Goal: Transaction & Acquisition: Book appointment/travel/reservation

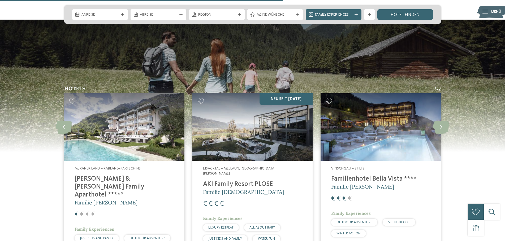
scroll to position [1379, 0]
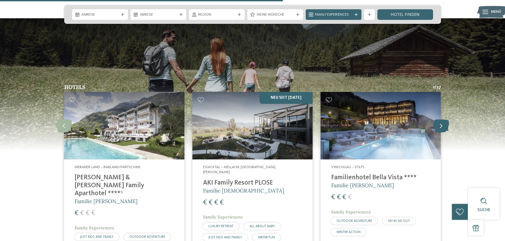
click at [443, 119] on icon at bounding box center [441, 125] width 16 height 13
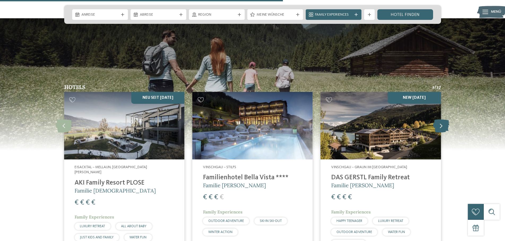
click at [443, 119] on icon at bounding box center [441, 125] width 16 height 13
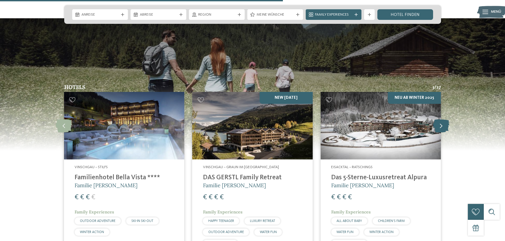
click at [443, 119] on icon at bounding box center [441, 125] width 16 height 13
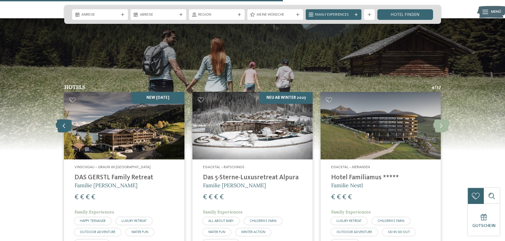
click at [60, 119] on icon at bounding box center [64, 125] width 16 height 13
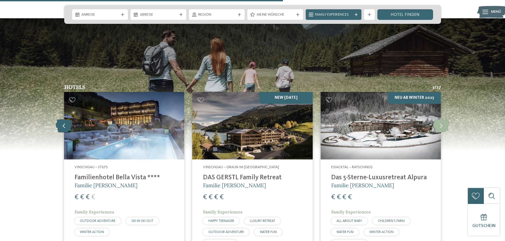
click at [60, 119] on icon at bounding box center [64, 125] width 16 height 13
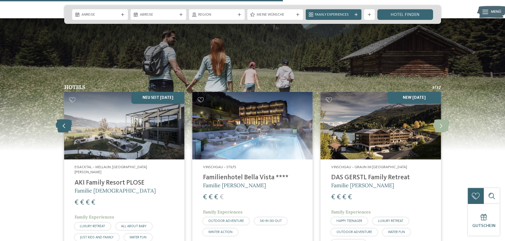
click at [60, 119] on icon at bounding box center [64, 125] width 16 height 13
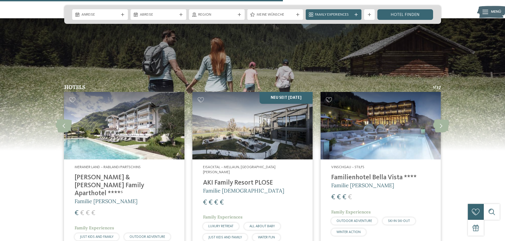
click at [128, 106] on img at bounding box center [124, 126] width 120 height 68
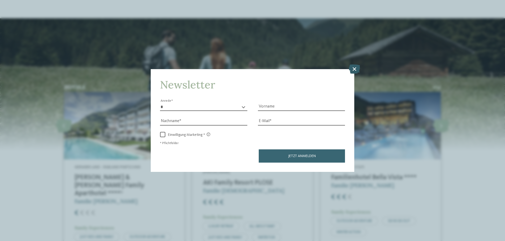
click at [355, 69] on icon at bounding box center [353, 68] width 11 height 9
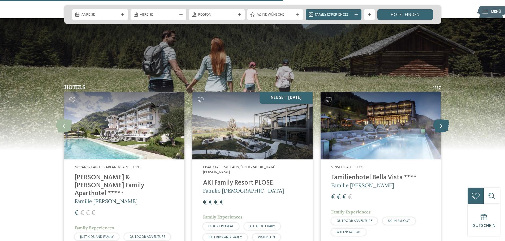
click at [439, 119] on icon at bounding box center [441, 125] width 16 height 13
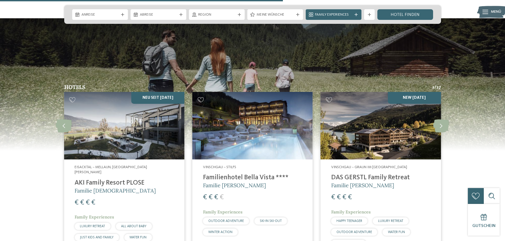
click at [271, 112] on img at bounding box center [252, 126] width 120 height 68
click at [437, 119] on icon at bounding box center [441, 125] width 16 height 13
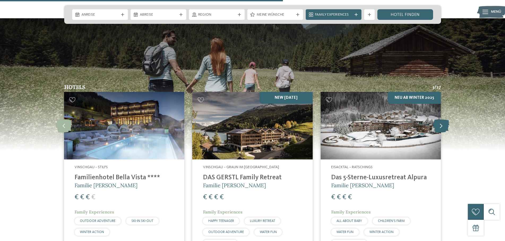
click at [437, 119] on icon at bounding box center [441, 125] width 16 height 13
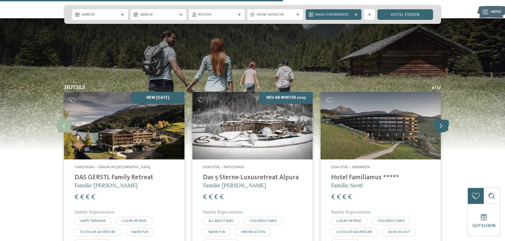
click at [437, 119] on icon at bounding box center [441, 125] width 16 height 13
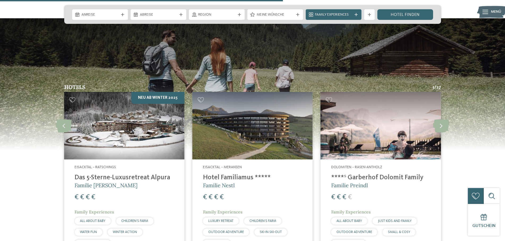
click at [401, 113] on img at bounding box center [380, 126] width 120 height 68
click at [443, 119] on icon at bounding box center [441, 125] width 16 height 13
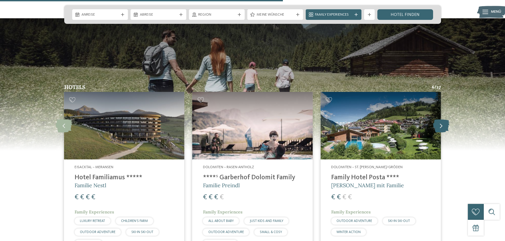
click at [443, 119] on icon at bounding box center [441, 125] width 16 height 13
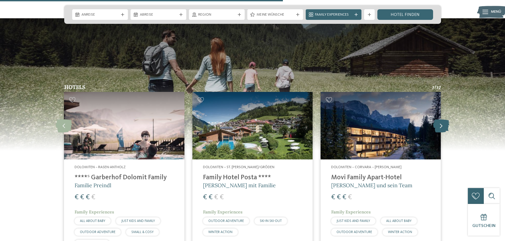
click at [443, 119] on icon at bounding box center [441, 125] width 16 height 13
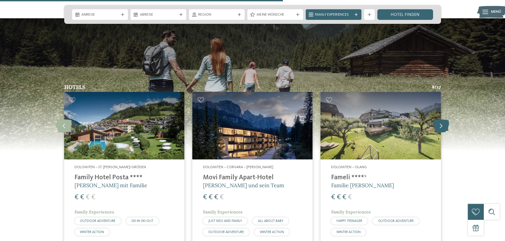
click at [443, 119] on icon at bounding box center [441, 125] width 16 height 13
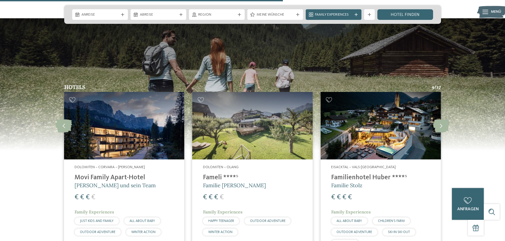
click at [364, 122] on img at bounding box center [380, 126] width 120 height 68
click at [441, 132] on icon at bounding box center [441, 125] width 16 height 13
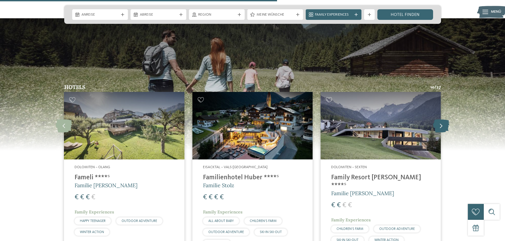
click at [440, 132] on icon at bounding box center [441, 125] width 16 height 13
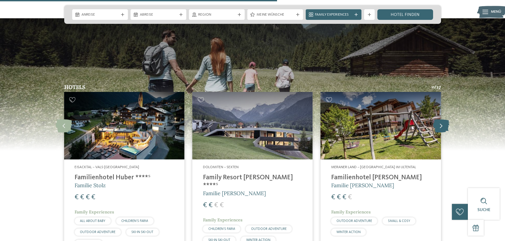
click at [440, 132] on icon at bounding box center [441, 125] width 16 height 13
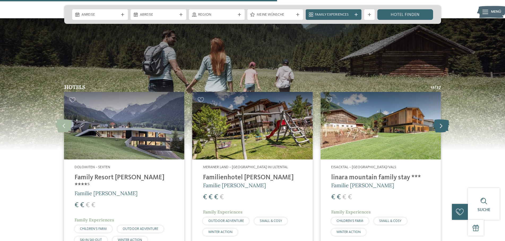
click at [440, 132] on icon at bounding box center [441, 125] width 16 height 13
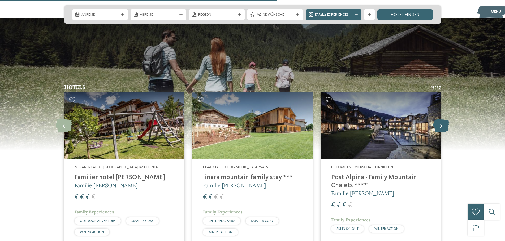
click at [440, 132] on icon at bounding box center [441, 125] width 16 height 13
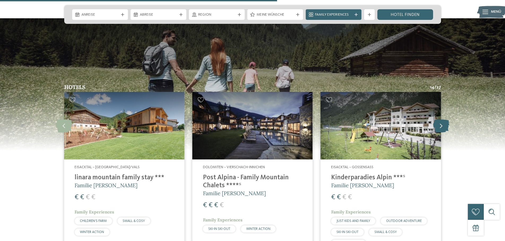
click at [439, 132] on icon at bounding box center [441, 125] width 16 height 13
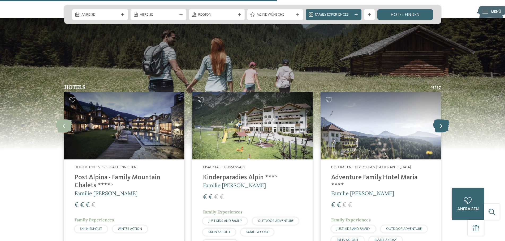
click at [439, 132] on icon at bounding box center [441, 125] width 16 height 13
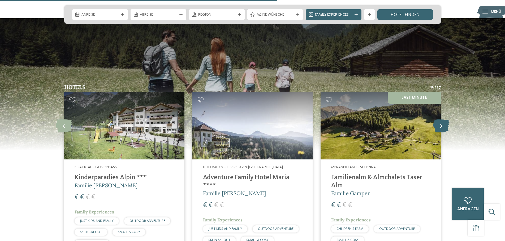
click at [439, 132] on icon at bounding box center [441, 125] width 16 height 13
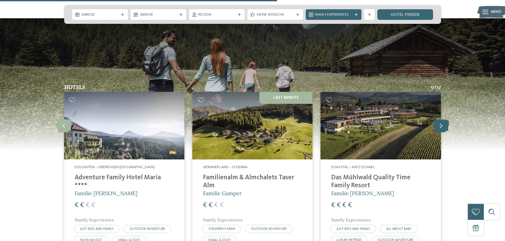
click at [439, 132] on icon at bounding box center [441, 125] width 16 height 13
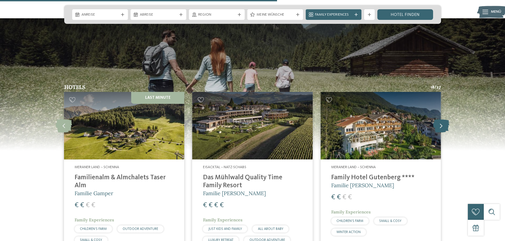
click at [439, 132] on icon at bounding box center [441, 125] width 16 height 13
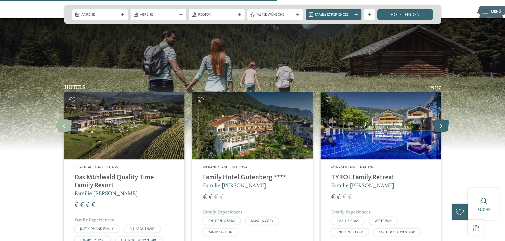
click at [439, 132] on icon at bounding box center [441, 125] width 16 height 13
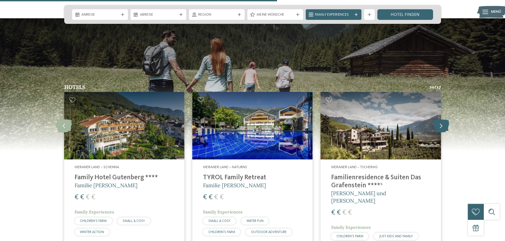
click at [439, 132] on icon at bounding box center [441, 125] width 16 height 13
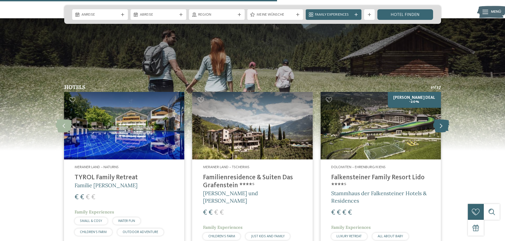
click at [439, 132] on icon at bounding box center [441, 125] width 16 height 13
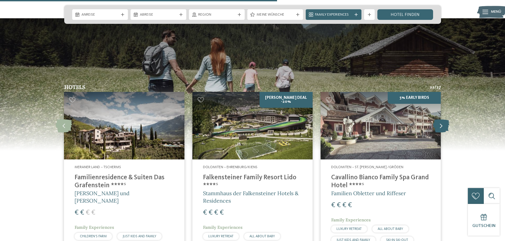
click at [439, 132] on icon at bounding box center [441, 125] width 16 height 13
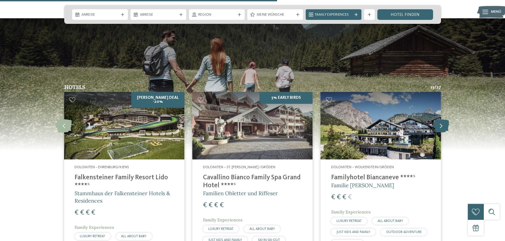
click at [439, 132] on icon at bounding box center [441, 125] width 16 height 13
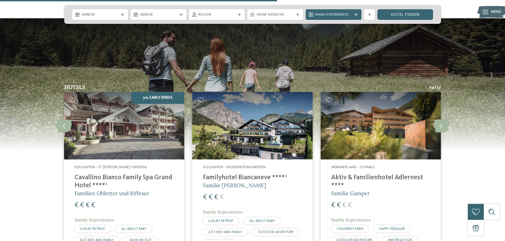
click at [410, 149] on img at bounding box center [380, 126] width 120 height 68
click at [444, 131] on icon at bounding box center [441, 125] width 16 height 13
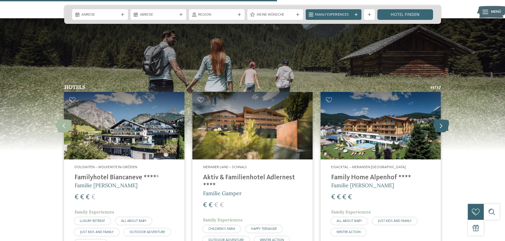
click at [444, 131] on icon at bounding box center [441, 125] width 16 height 13
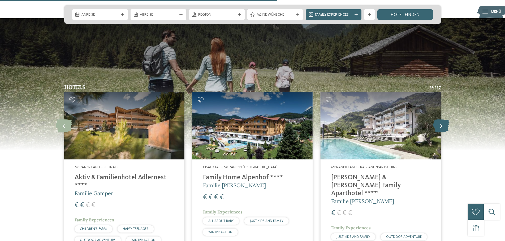
click at [444, 131] on icon at bounding box center [441, 125] width 16 height 13
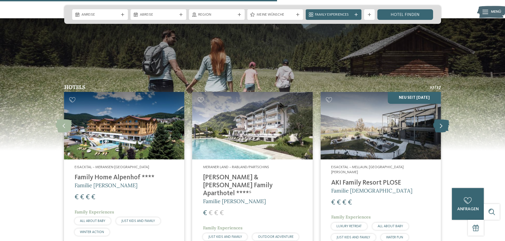
click at [444, 131] on icon at bounding box center [441, 125] width 16 height 13
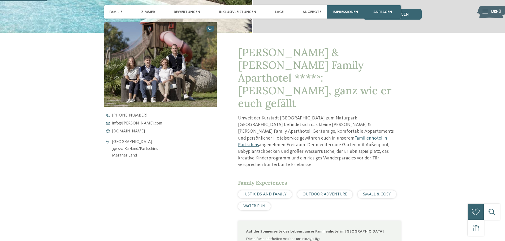
scroll to position [212, 0]
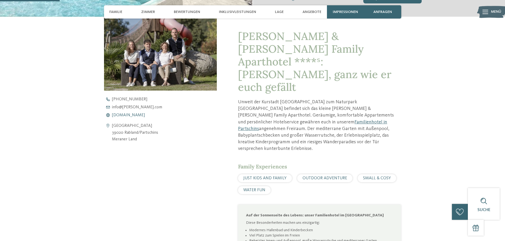
click at [125, 113] on span "www.heidi-edith.com" at bounding box center [128, 115] width 33 height 4
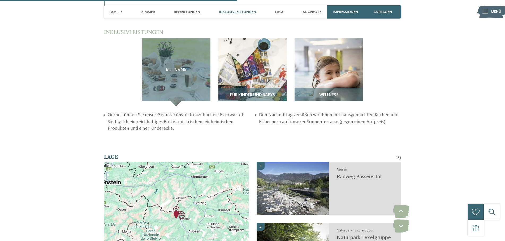
scroll to position [901, 0]
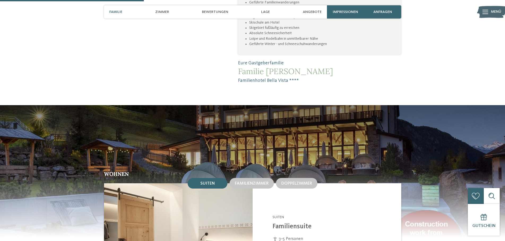
scroll to position [477, 0]
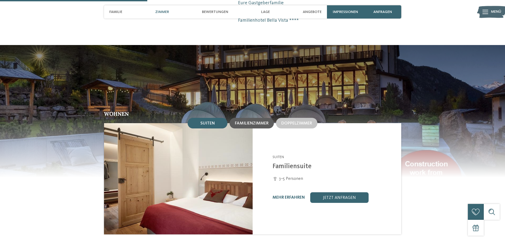
click at [259, 123] on span "Familienzimmer" at bounding box center [252, 123] width 34 height 4
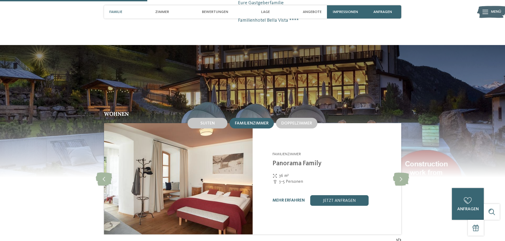
click at [261, 124] on span "Familienzimmer" at bounding box center [252, 123] width 34 height 4
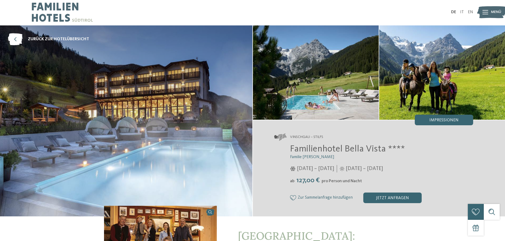
scroll to position [0, 0]
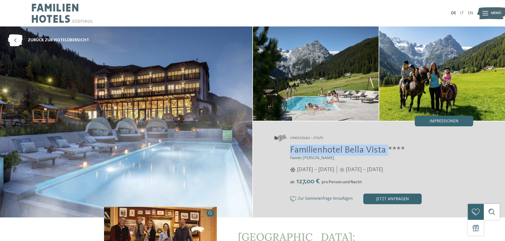
drag, startPoint x: 288, startPoint y: 148, endPoint x: 388, endPoint y: 150, distance: 99.4
click at [388, 150] on div "Familienhotel Bella Vista **** Familie Gustav Thöni 21.12.2024 – 23.03.2025 ab" at bounding box center [373, 175] width 199 height 60
copy span "Familienhotel Bella Vista"
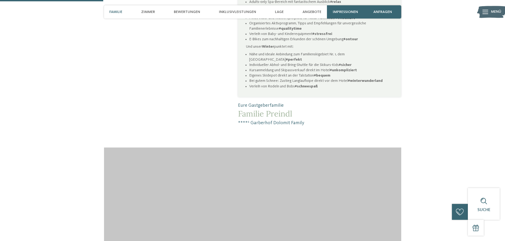
scroll to position [451, 0]
drag, startPoint x: 292, startPoint y: 108, endPoint x: 239, endPoint y: 109, distance: 53.3
click at [239, 109] on span "Familie Preindl" at bounding box center [319, 113] width 163 height 10
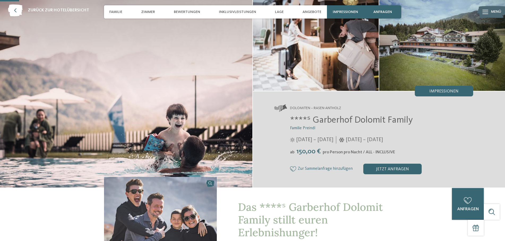
scroll to position [0, 0]
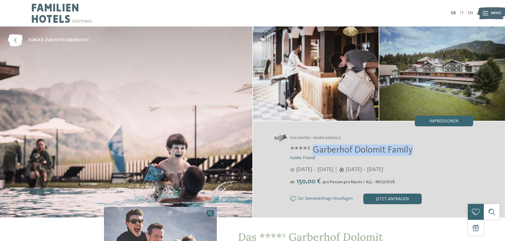
drag, startPoint x: 414, startPoint y: 148, endPoint x: 313, endPoint y: 146, distance: 101.1
click at [313, 146] on h2 "****ˢ Garberhof Dolomit Family" at bounding box center [381, 150] width 183 height 11
copy span "Garberhof Dolomit Family"
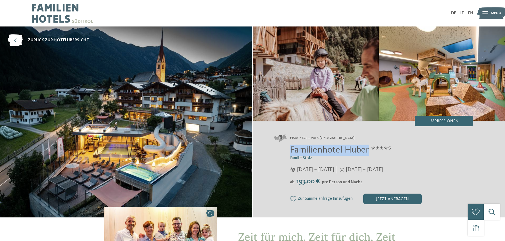
drag, startPoint x: 288, startPoint y: 151, endPoint x: 367, endPoint y: 152, distance: 79.3
click at [367, 152] on div "Familienhotel Huber ****ˢ Familie Stolz [DATE] – [DATE] [DATE] – [DATE]" at bounding box center [373, 175] width 199 height 60
copy span "Familienhotel [PERSON_NAME]"
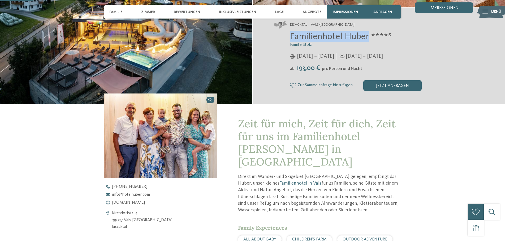
scroll to position [186, 0]
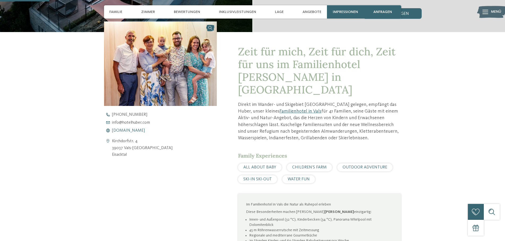
click at [131, 131] on span "www.hotelhuber.com" at bounding box center [128, 131] width 33 height 4
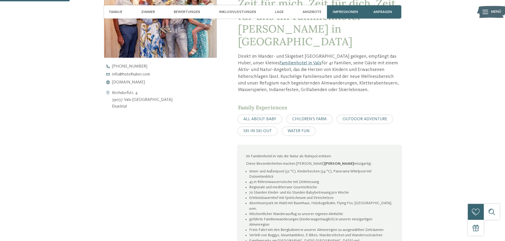
scroll to position [212, 0]
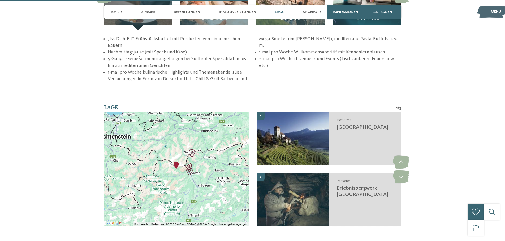
scroll to position [901, 0]
